Goal: Information Seeking & Learning: Learn about a topic

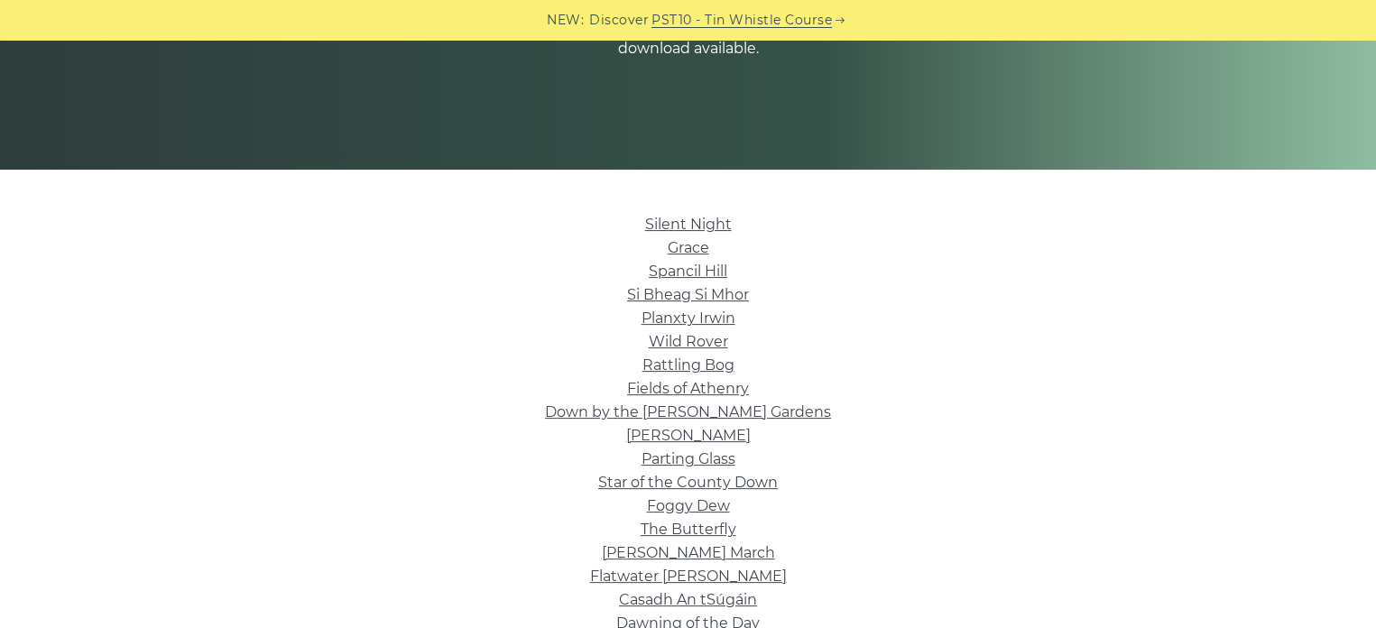
scroll to position [541, 0]
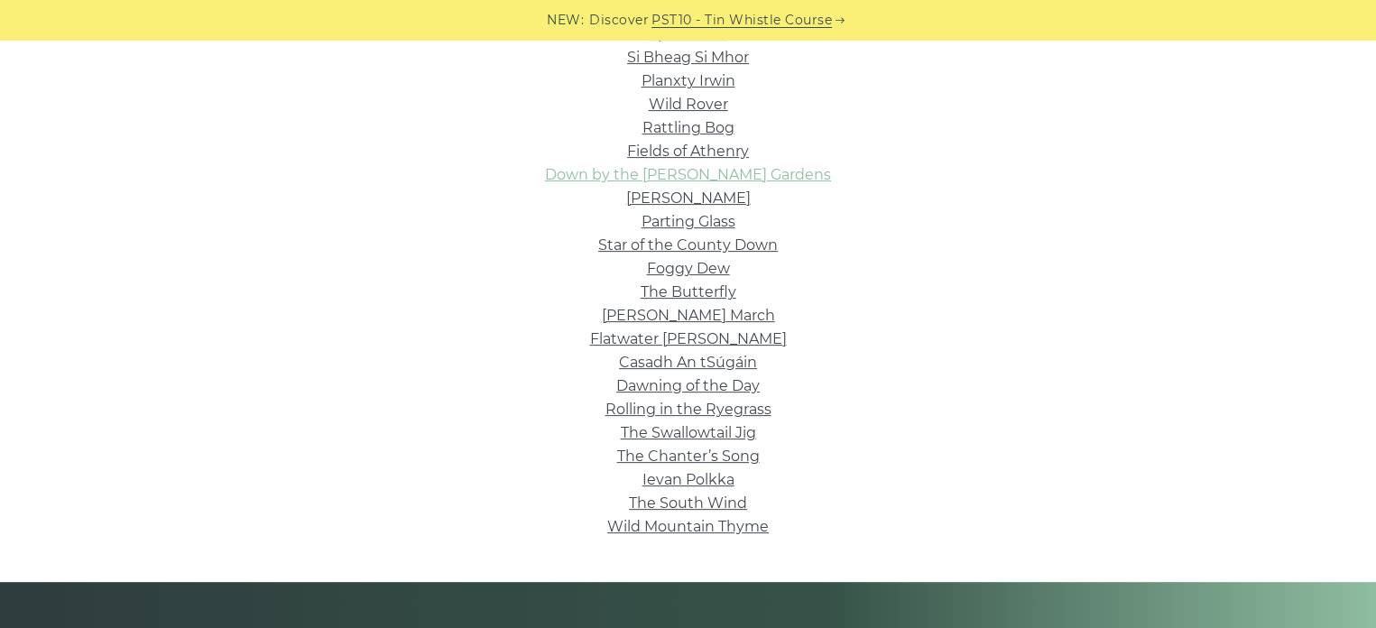
click at [753, 173] on link "Down by the Sally Gardens" at bounding box center [688, 174] width 286 height 17
click at [686, 364] on link "Casadh An tSúgáin" at bounding box center [688, 362] width 138 height 17
click at [699, 272] on link "Foggy Dew" at bounding box center [688, 268] width 83 height 17
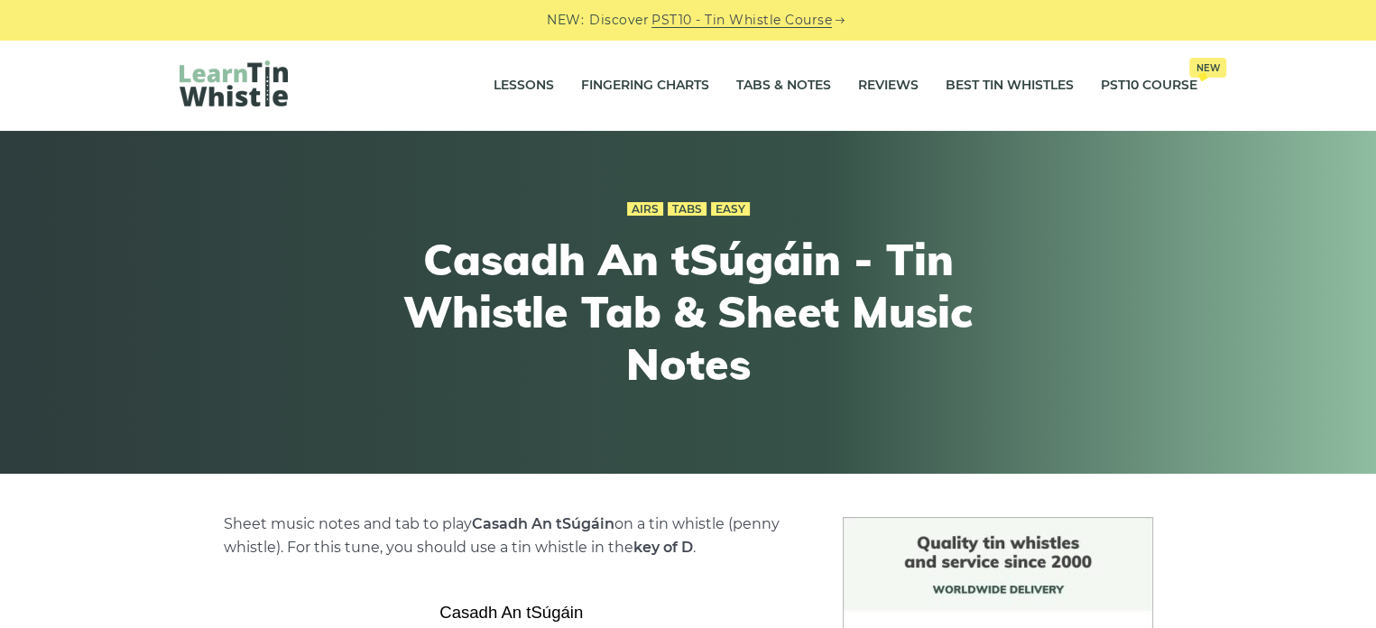
scroll to position [90, 0]
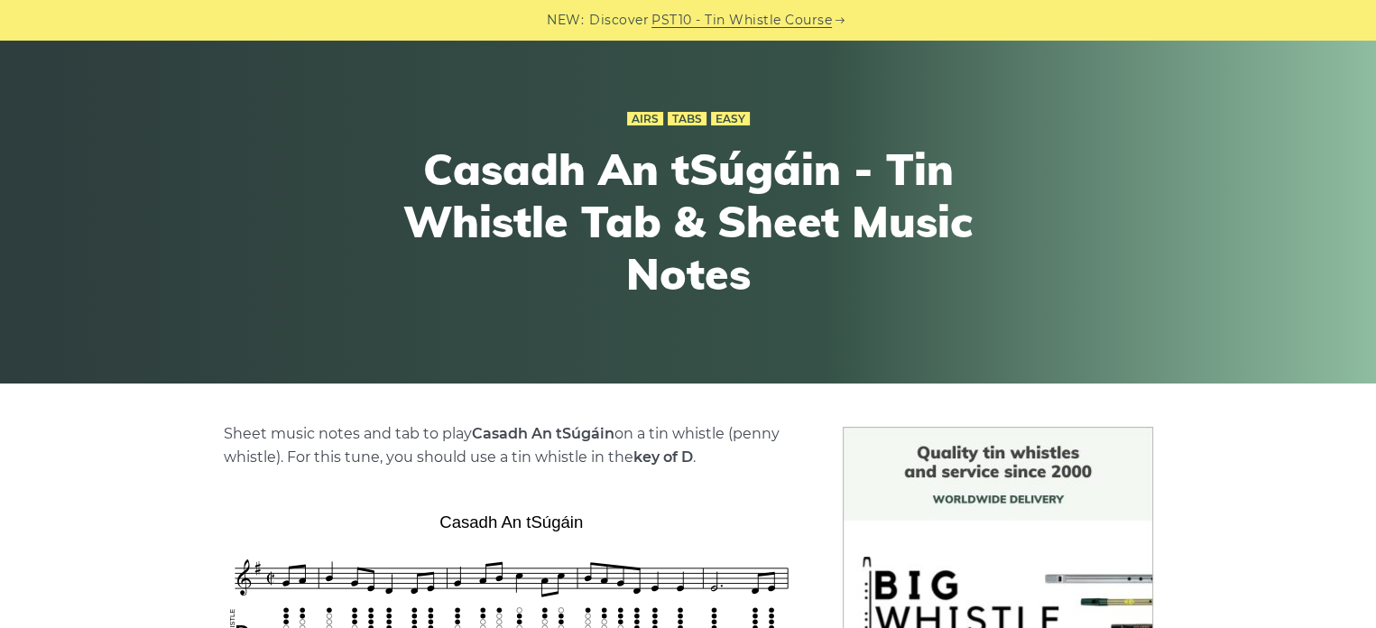
click at [576, 163] on h1 "Casadh An tSúgáin - Tin Whistle Tab & Sheet Music Notes" at bounding box center [688, 221] width 664 height 156
click at [825, 192] on h1 "Casadh An tSúgáin - Tin Whistle Tab & Sheet Music Notes" at bounding box center [688, 221] width 664 height 156
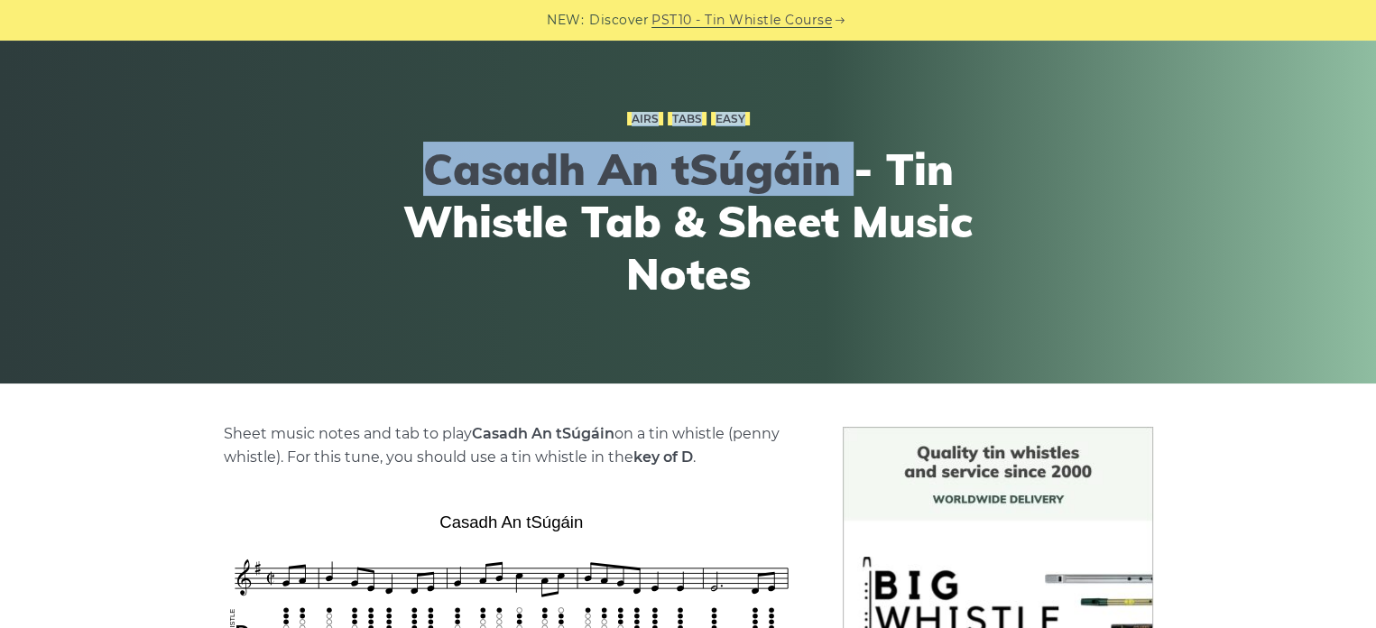
drag, startPoint x: 823, startPoint y: 176, endPoint x: 439, endPoint y: 127, distance: 386.5
click at [439, 127] on div "Airs Tabs Easy Casadh An tSúgáin - Tin Whistle Tab & Sheet Music Notes" at bounding box center [688, 212] width 664 height 298
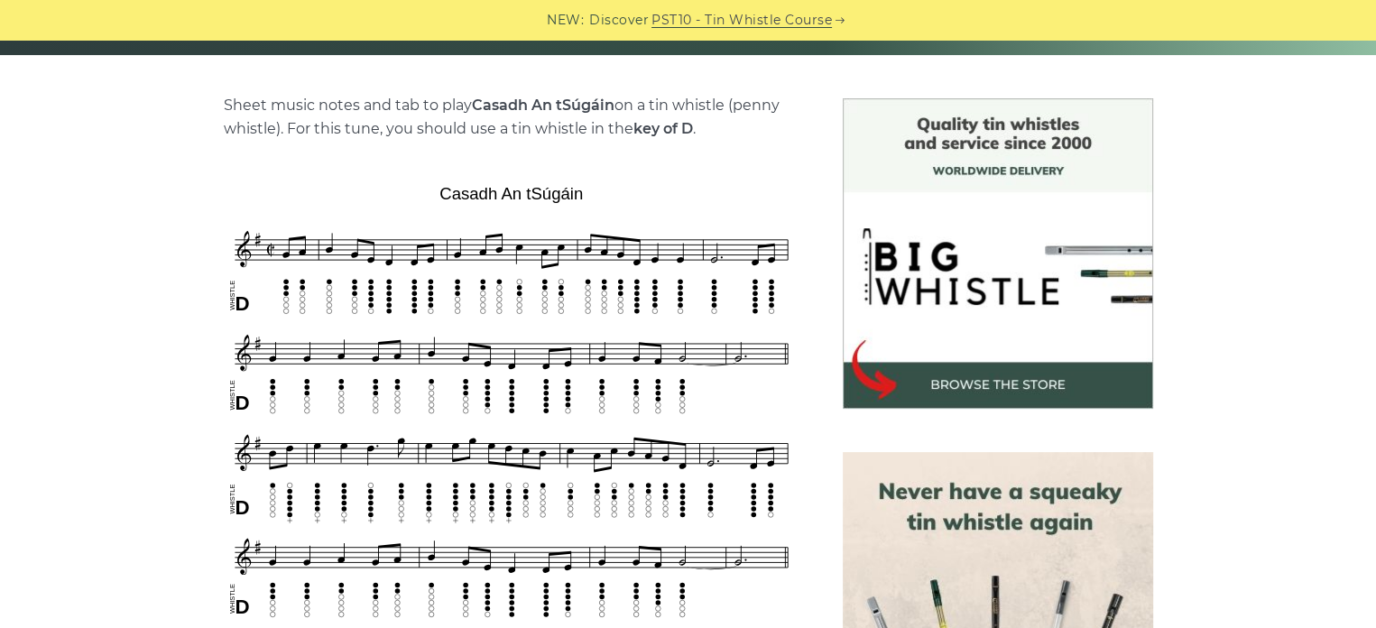
scroll to position [451, 0]
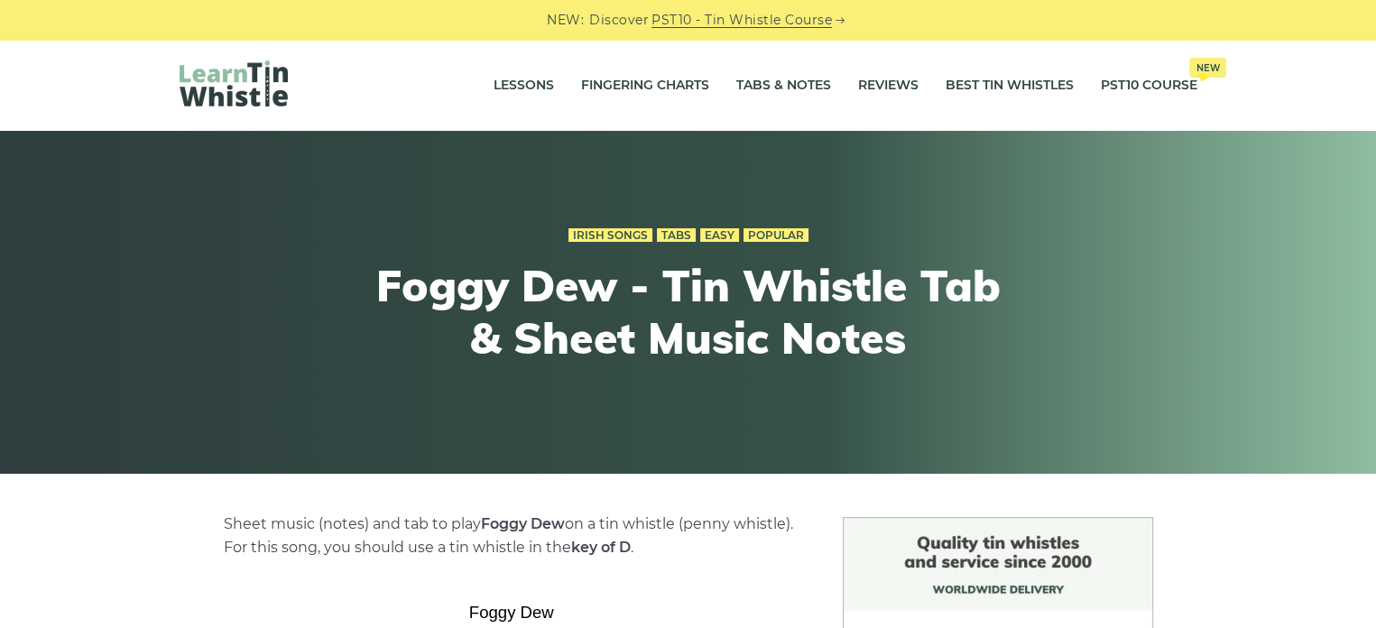
click at [539, 290] on h1 "Foggy Dew - Tin Whistle Tab & Sheet Music Notes" at bounding box center [688, 312] width 664 height 104
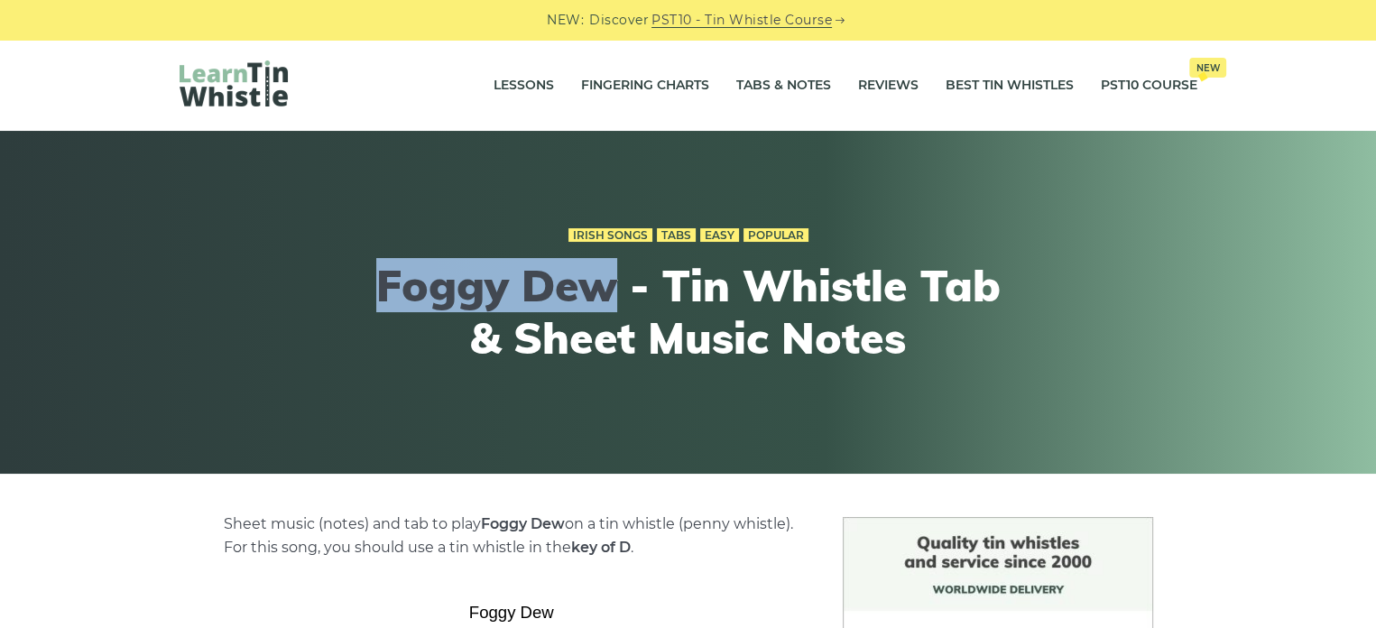
drag, startPoint x: 0, startPoint y: 0, endPoint x: 443, endPoint y: 277, distance: 522.4
click at [443, 277] on h1 "Foggy Dew - Tin Whistle Tab & Sheet Music Notes" at bounding box center [688, 312] width 664 height 104
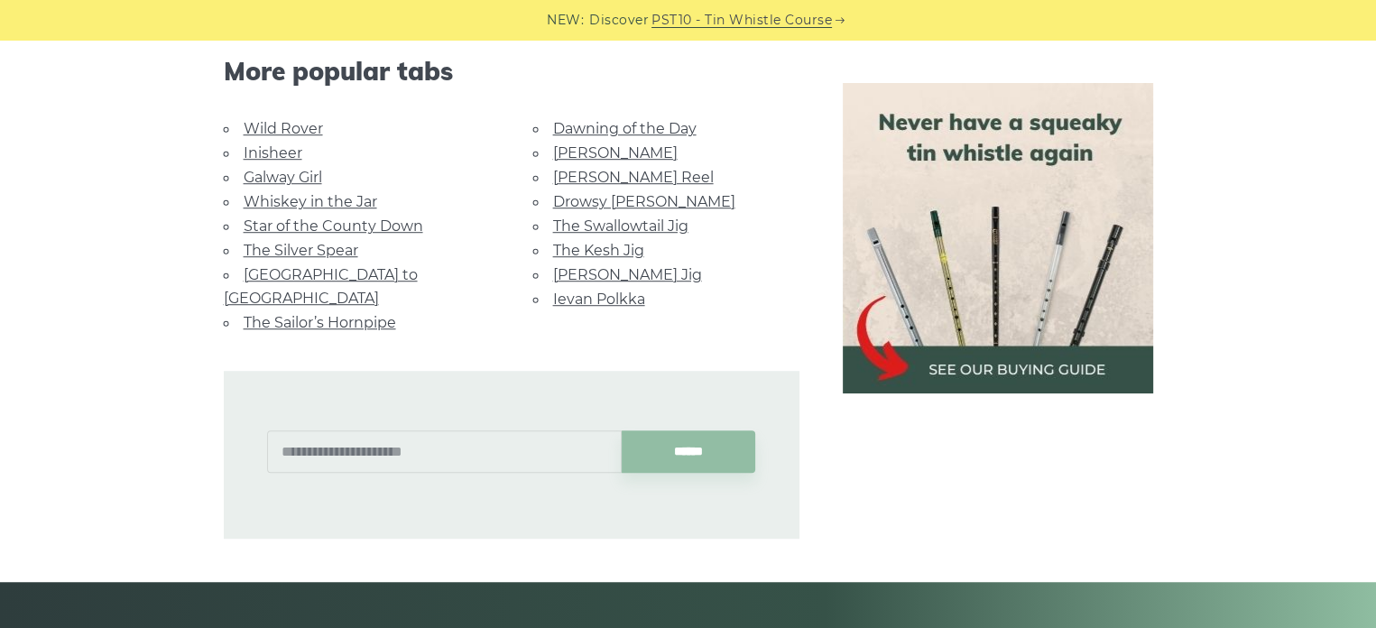
scroll to position [1173, 0]
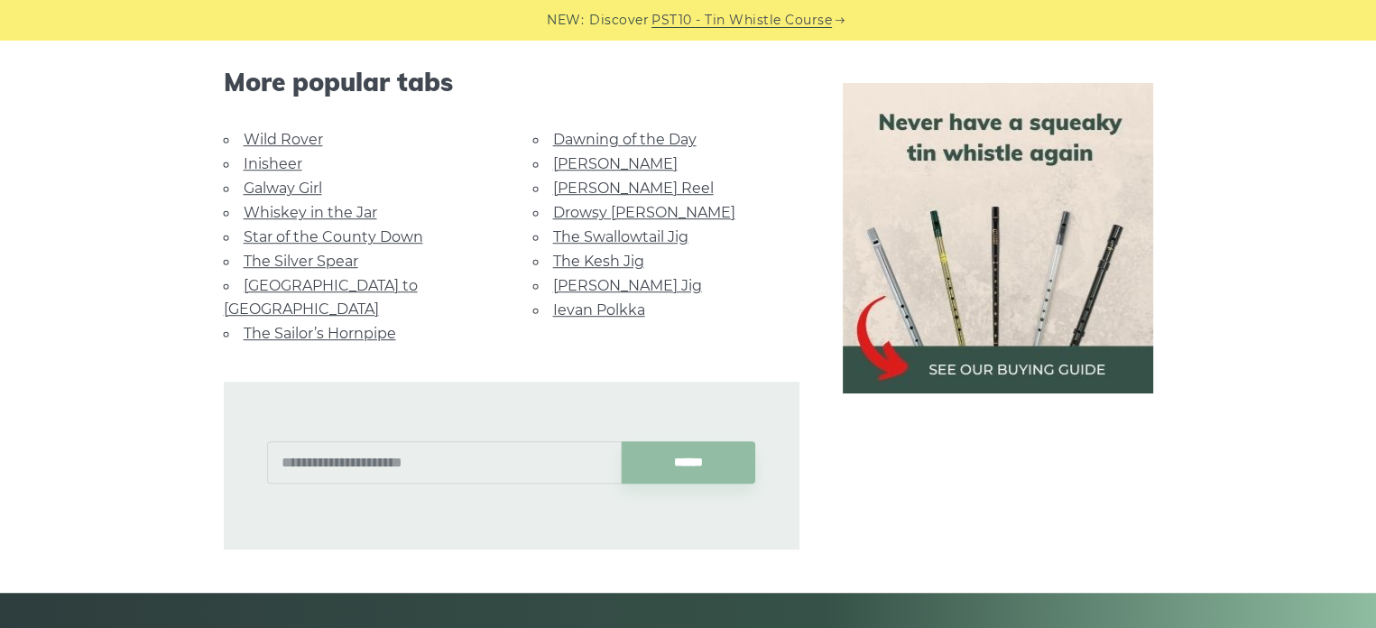
click at [603, 217] on link "Drowsy [PERSON_NAME]" at bounding box center [644, 212] width 182 height 17
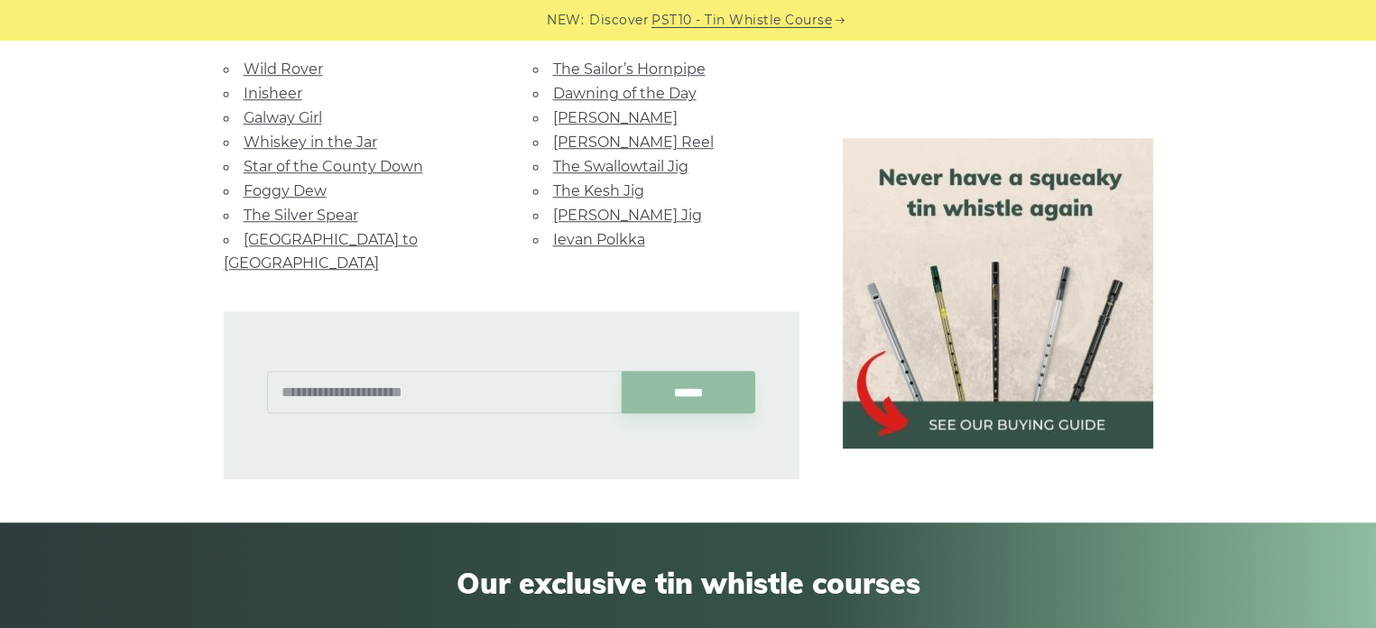
scroll to position [1173, 0]
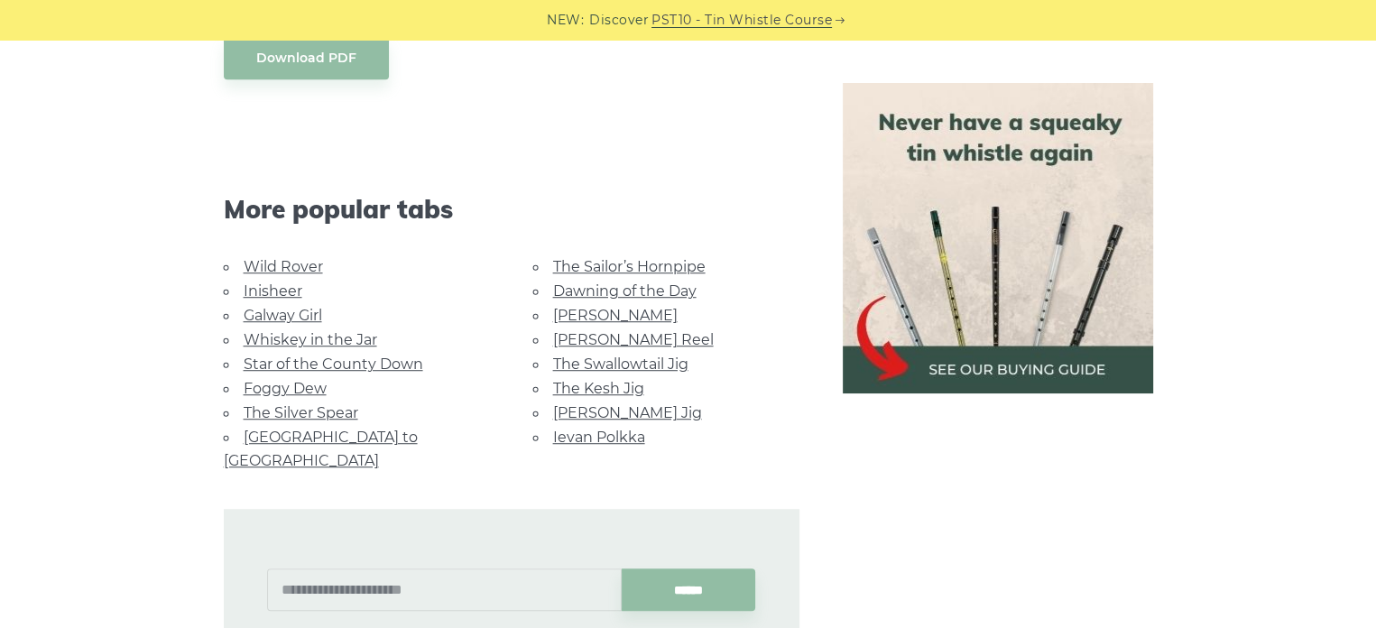
click at [606, 389] on link "The Kesh Jig" at bounding box center [598, 388] width 91 height 17
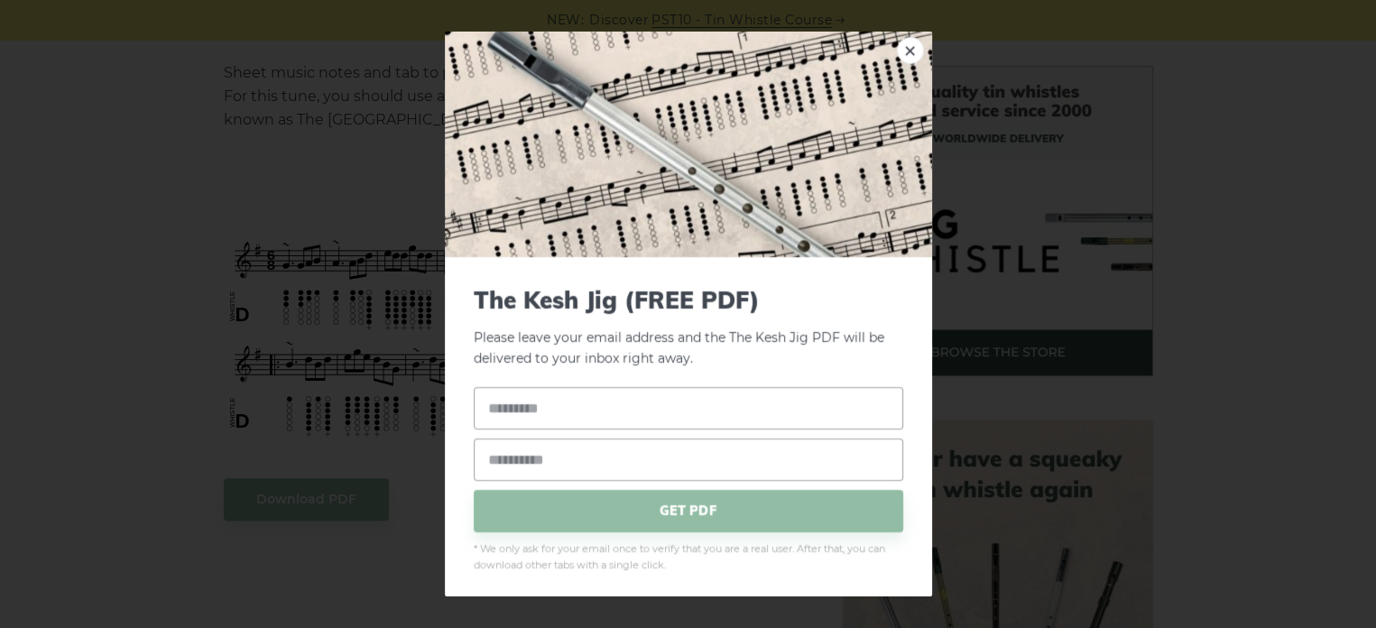
click at [494, 179] on img at bounding box center [688, 145] width 487 height 226
click at [341, 261] on div "× The Kesh Jig (FREE PDF) Please leave your email address and the The Kesh Jig …" at bounding box center [688, 314] width 1376 height 628
click at [356, 258] on div "× The Kesh Jig (FREE PDF) Please leave your email address and the The Kesh Jig …" at bounding box center [688, 314] width 1376 height 628
click at [898, 43] on link "×" at bounding box center [910, 50] width 27 height 27
drag, startPoint x: 462, startPoint y: 181, endPoint x: 548, endPoint y: 169, distance: 87.5
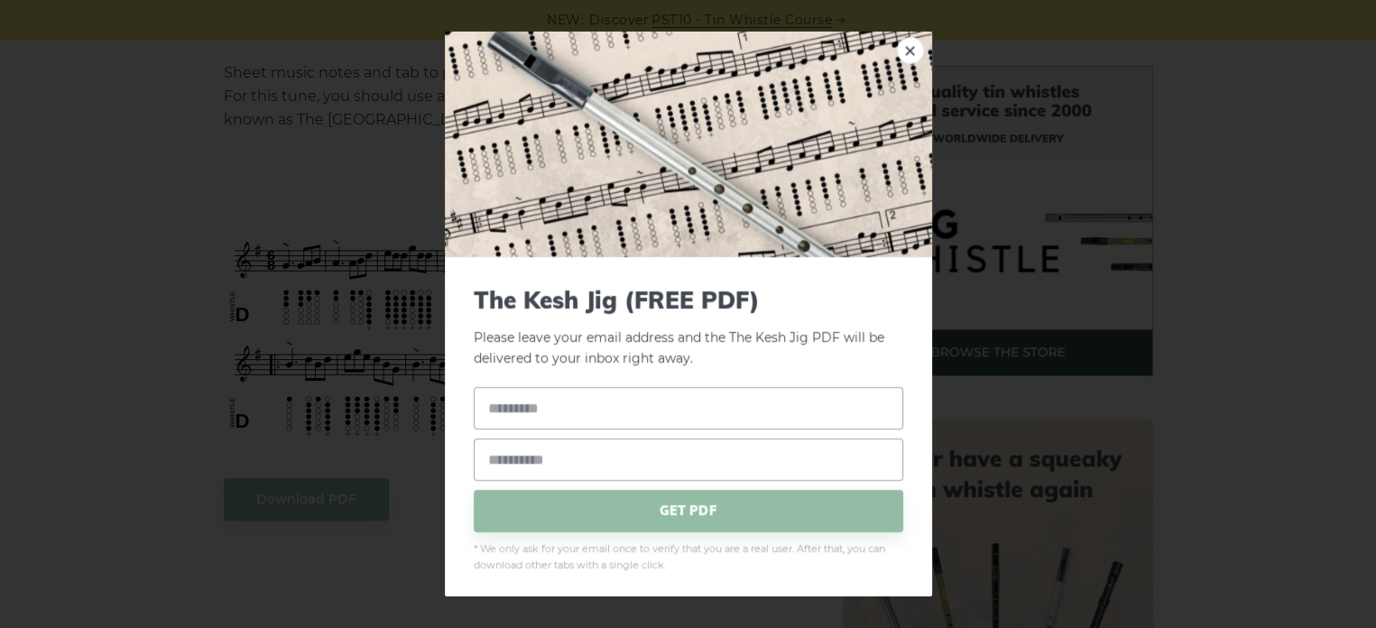
click at [293, 232] on div "× The Kesh Jig (FREE PDF) Please leave your email address and the The Kesh Jig …" at bounding box center [688, 314] width 1376 height 628
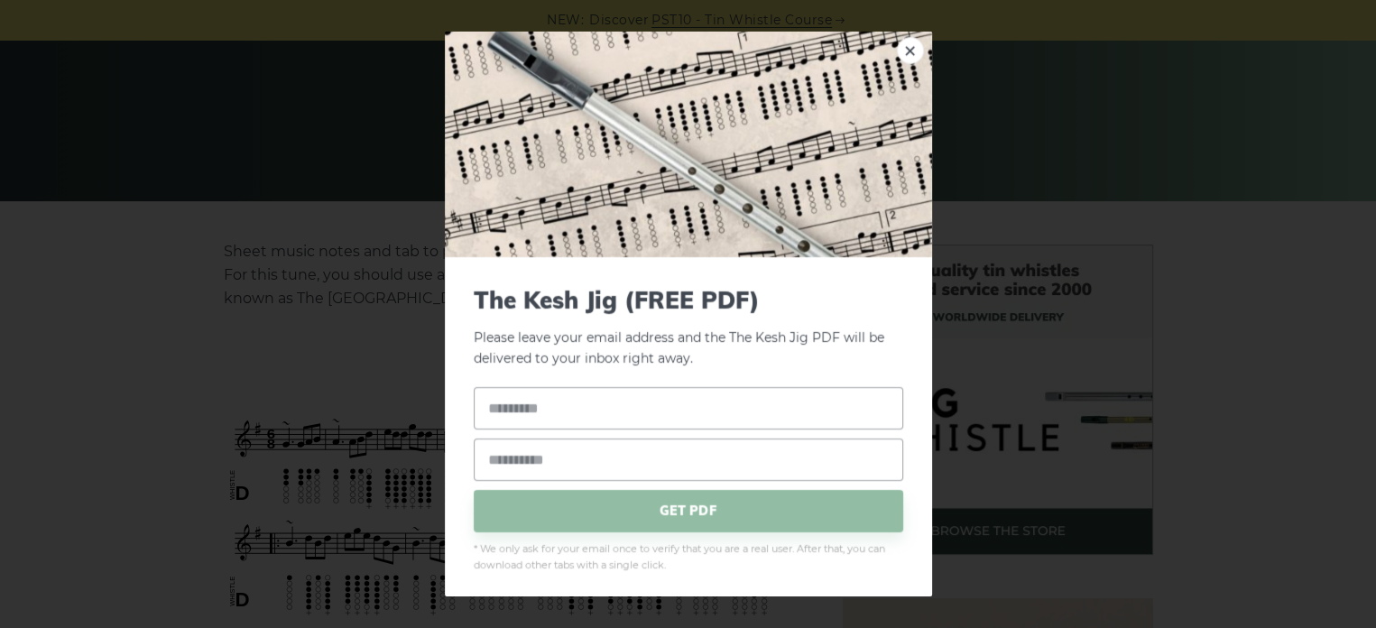
scroll to position [271, 0]
click at [897, 50] on link "×" at bounding box center [910, 50] width 27 height 27
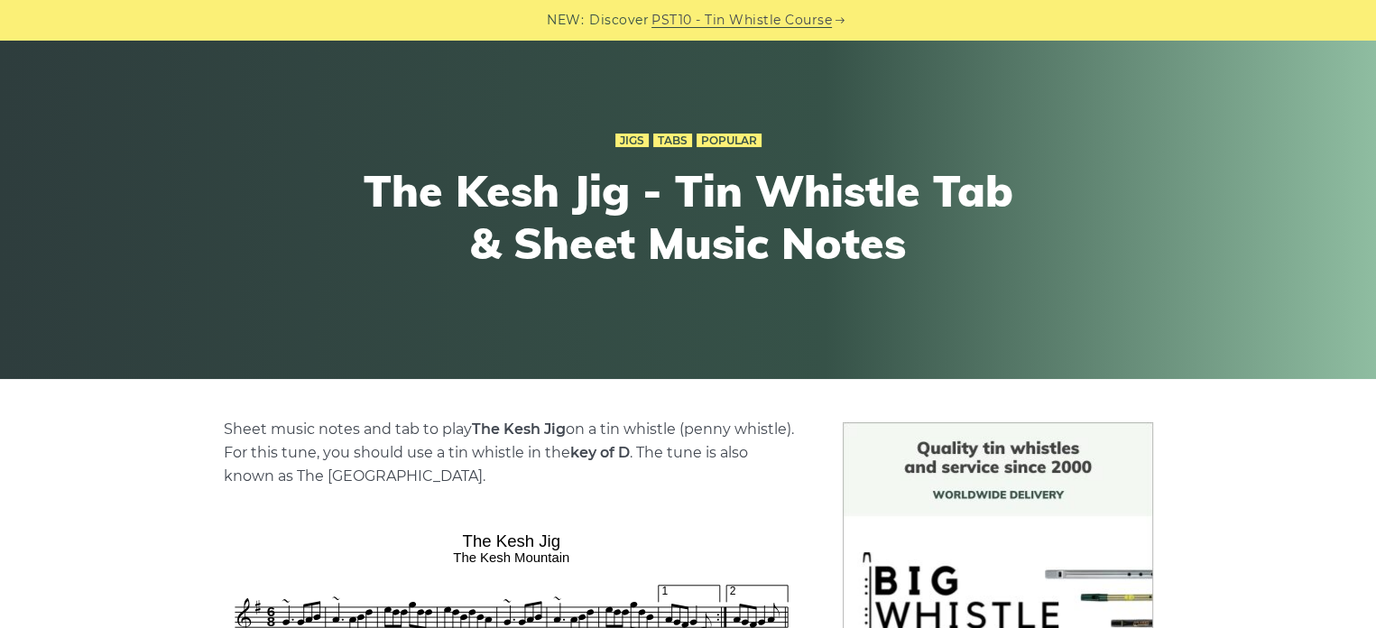
scroll to position [0, 0]
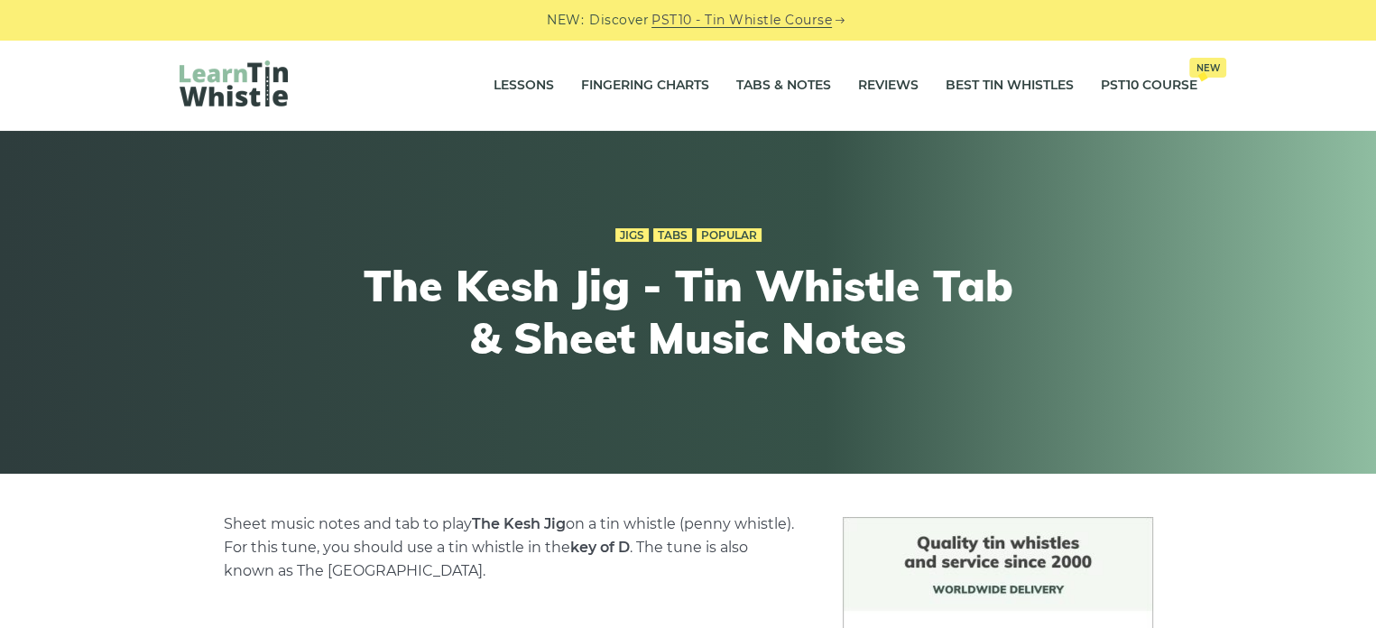
click at [479, 294] on h1 "The Kesh Jig - Tin Whistle Tab & Sheet Music Notes" at bounding box center [688, 312] width 664 height 104
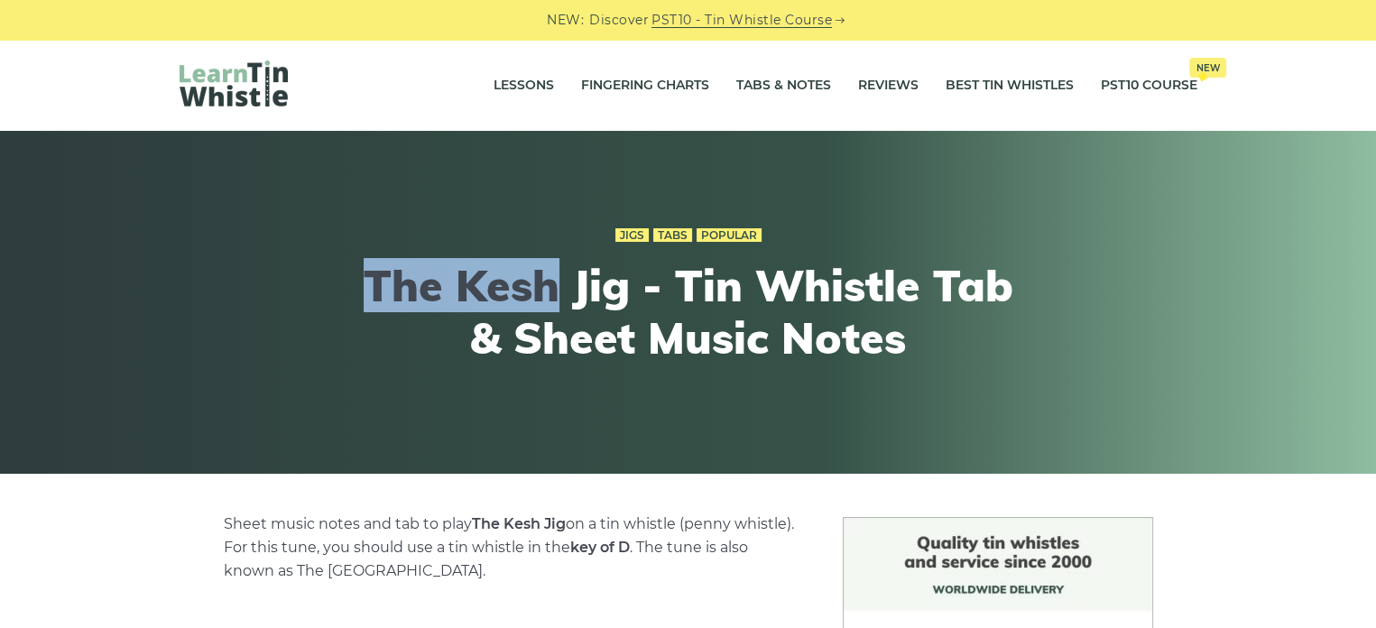
drag, startPoint x: 479, startPoint y: 294, endPoint x: 393, endPoint y: 278, distance: 87.2
click at [392, 280] on h1 "The Kesh Jig - Tin Whistle Tab & Sheet Music Notes" at bounding box center [688, 312] width 664 height 104
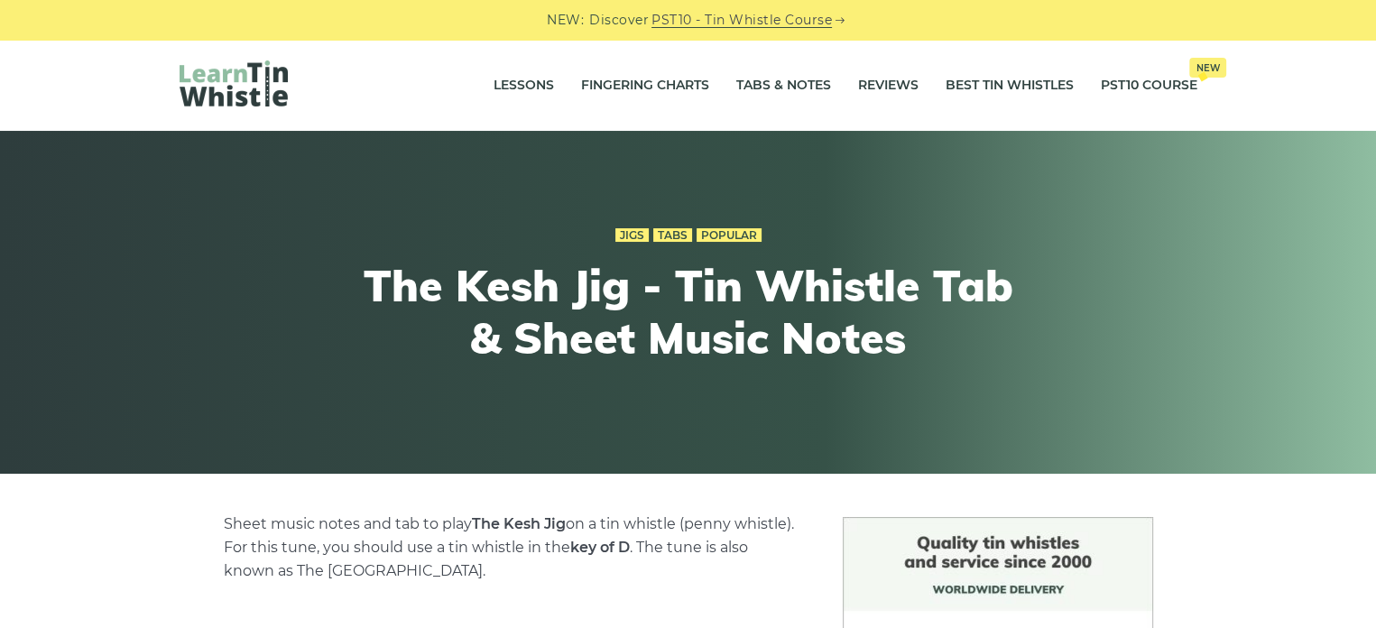
click at [595, 273] on h1 "The Kesh Jig - Tin Whistle Tab & Sheet Music Notes" at bounding box center [688, 312] width 664 height 104
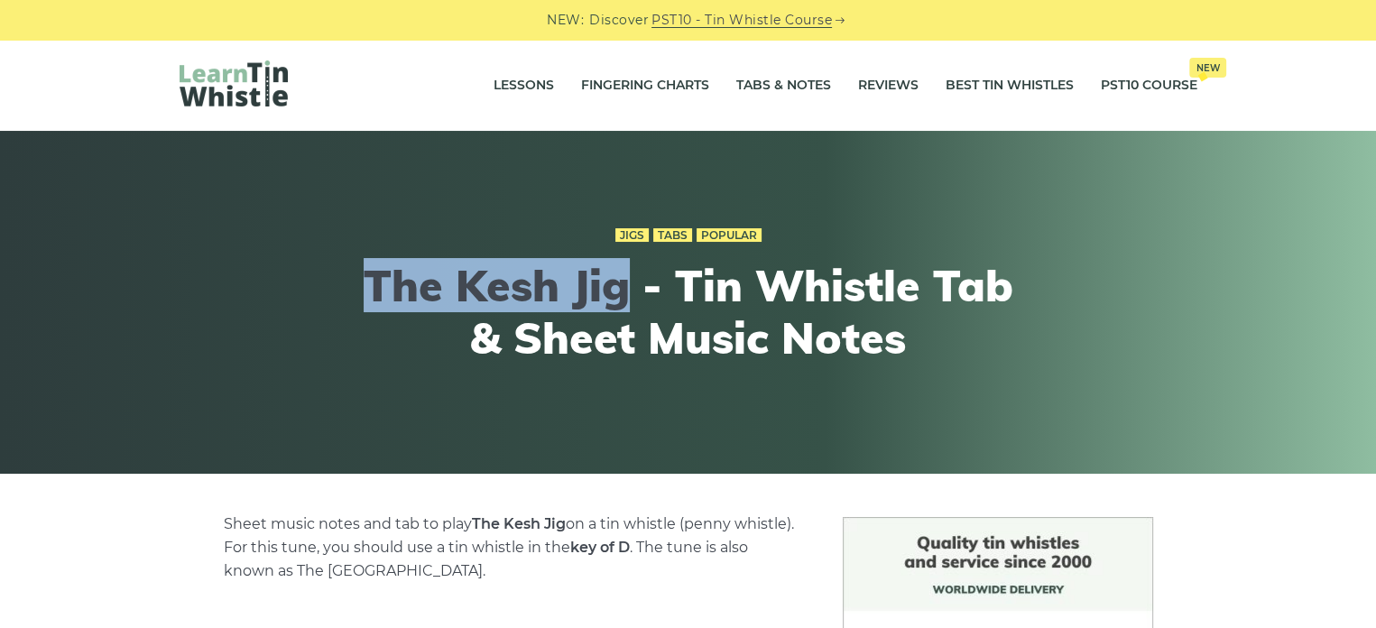
drag, startPoint x: 595, startPoint y: 273, endPoint x: 354, endPoint y: 274, distance: 241.8
click at [354, 274] on div "Jigs Tabs Popular The Kesh Jig - Tin Whistle Tab & Sheet Music Notes" at bounding box center [688, 303] width 1104 height 246
